Goal: Check status: Check status

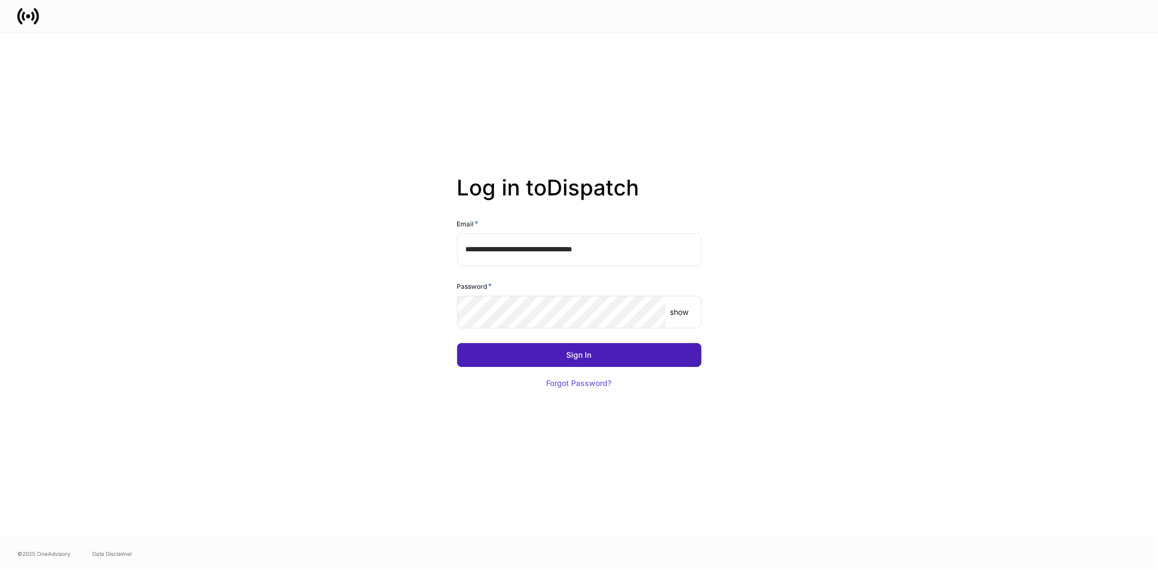
click at [570, 357] on div "Sign In" at bounding box center [579, 355] width 25 height 8
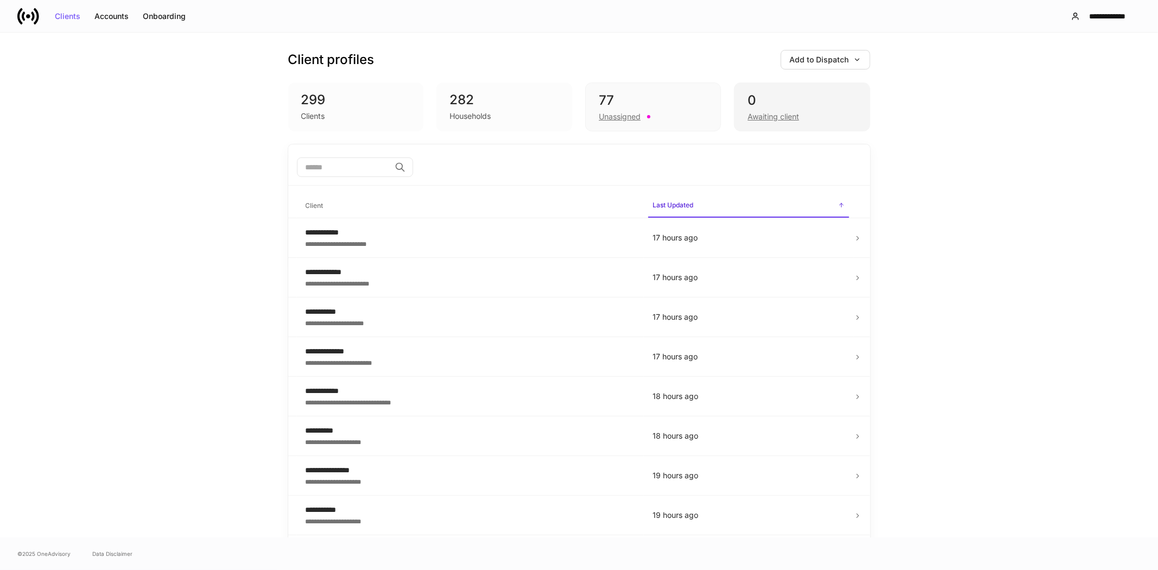
click at [771, 116] on div "Awaiting client" at bounding box center [773, 116] width 52 height 11
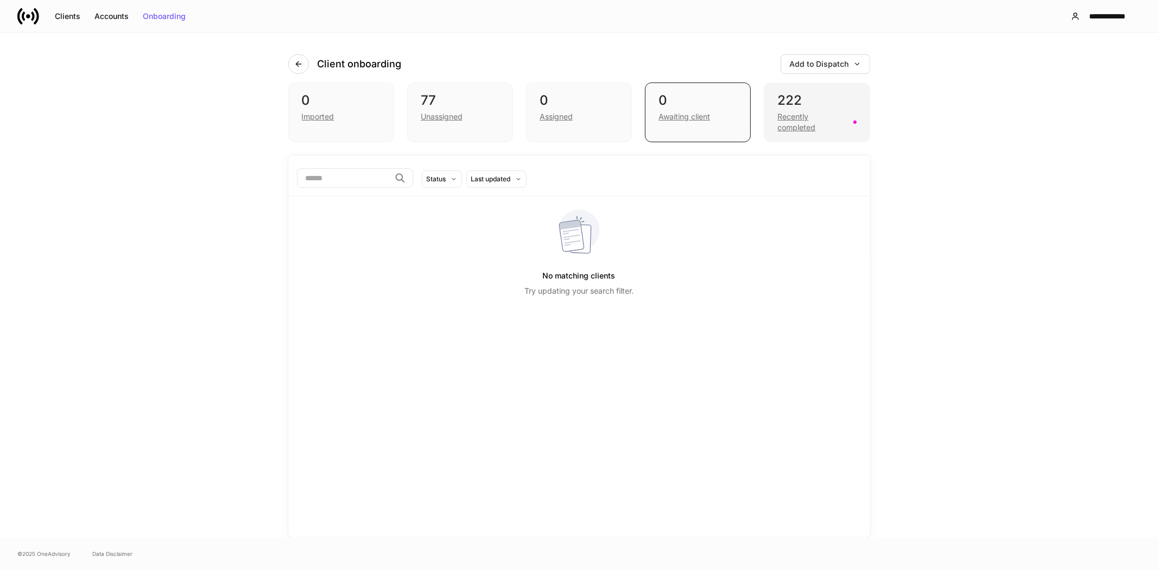
click at [789, 121] on div "Recently completed" at bounding box center [811, 122] width 69 height 22
